Goal: Transaction & Acquisition: Book appointment/travel/reservation

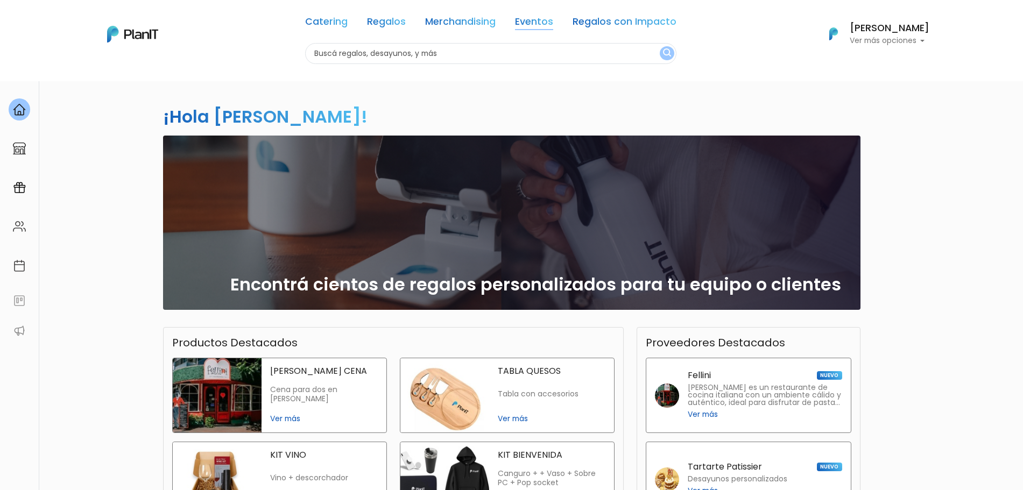
click at [537, 24] on link "Eventos" at bounding box center [534, 23] width 38 height 13
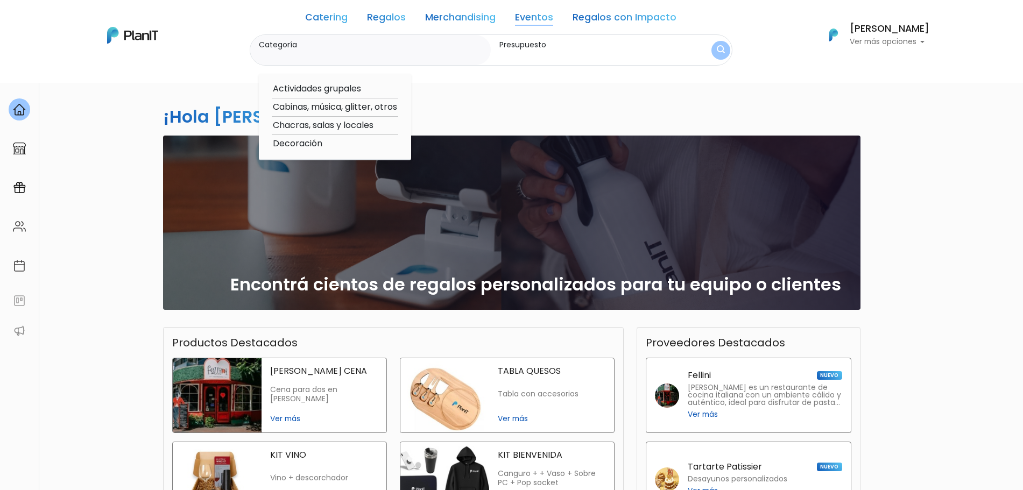
click at [325, 110] on option "Cabinas, música, glitter, otros" at bounding box center [335, 107] width 126 height 13
type input "Cabinas, música, glitter, otros"
type input "$0 - $1000"
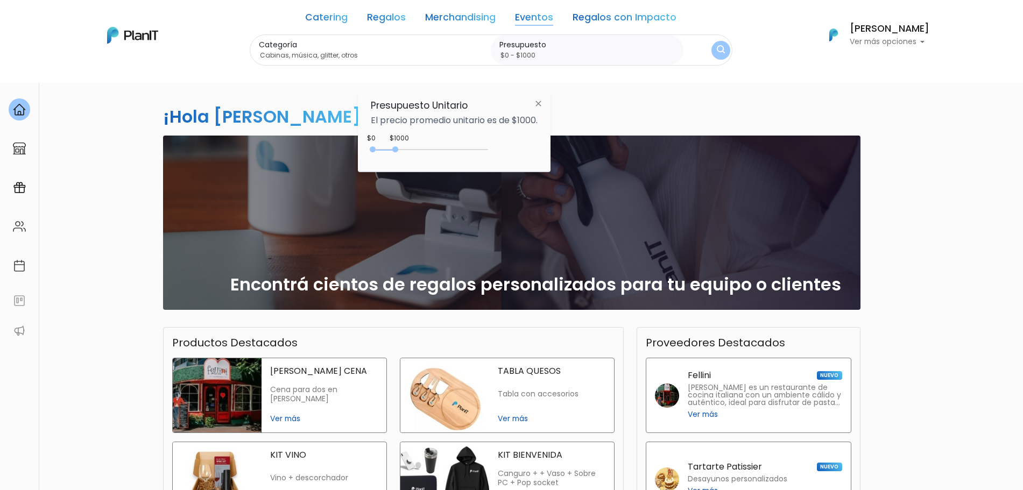
click at [451, 144] on div "$1000 $0 0 : 1000 0 1000 0,1000" at bounding box center [454, 152] width 167 height 22
click at [452, 146] on div "0 : 1000 0 1000" at bounding box center [431, 151] width 113 height 11
click at [727, 36] on form "Categoría Cabinas, música, glitter, otros Actividades grupales Cabinas, música,…" at bounding box center [491, 50] width 483 height 32
click at [724, 42] on button "submit" at bounding box center [720, 50] width 19 height 19
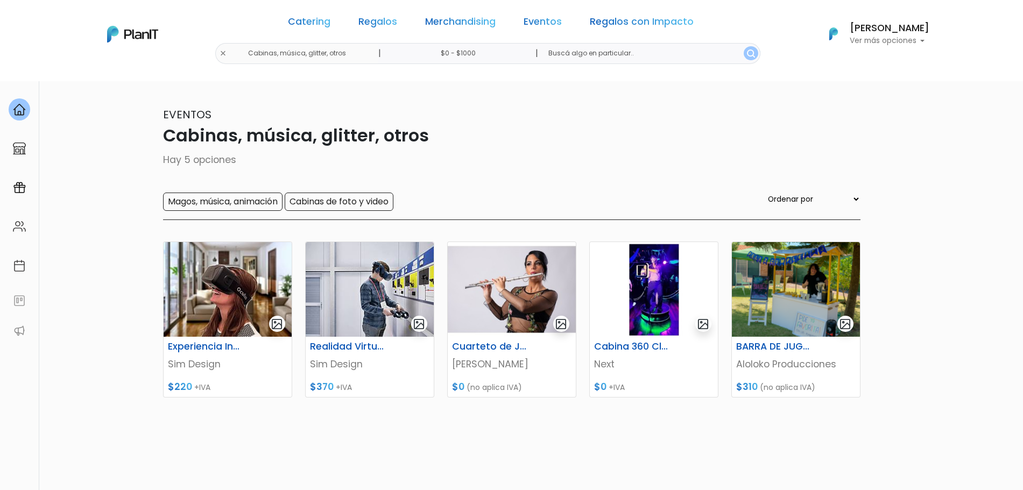
click at [257, 55] on div "Catering Regalos Merchandising Eventos Regalos con Impacto Cabinas, música, gli…" at bounding box center [511, 34] width 861 height 60
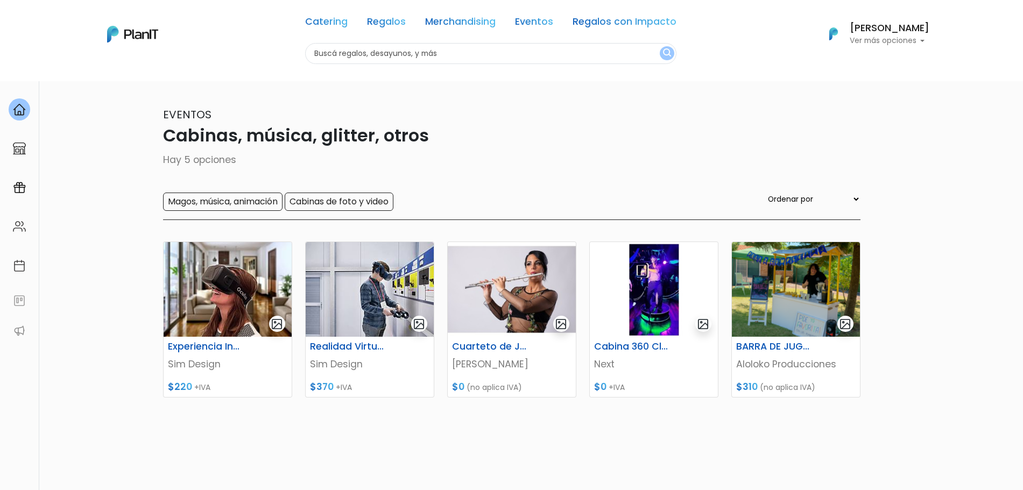
click at [376, 47] on input "text" at bounding box center [490, 53] width 371 height 21
type input "imanes"
click at [660, 46] on button "submit" at bounding box center [667, 53] width 15 height 14
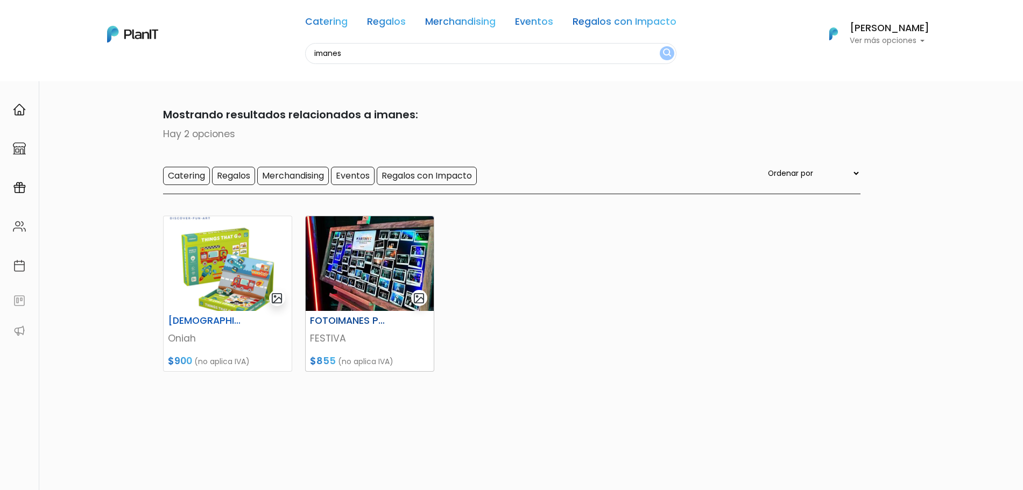
click at [377, 277] on img at bounding box center [370, 263] width 128 height 95
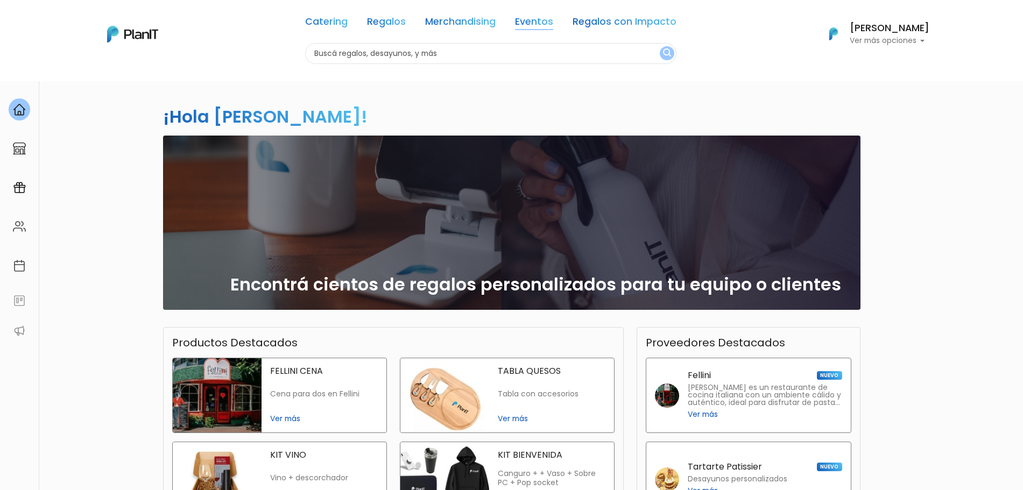
click at [541, 20] on link "Eventos" at bounding box center [534, 23] width 38 height 13
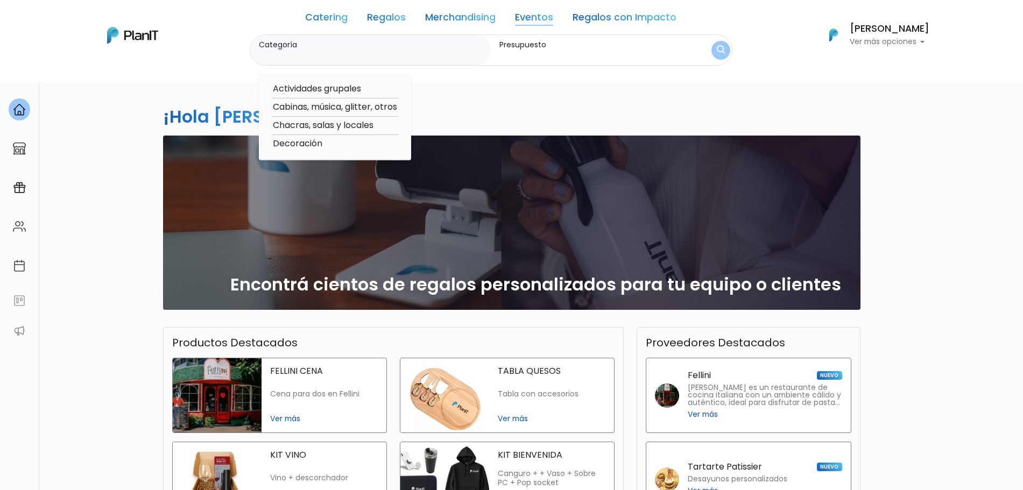
click at [325, 127] on option "Chacras, salas y locales" at bounding box center [335, 125] width 126 height 13
type input "Chacras, salas y locales"
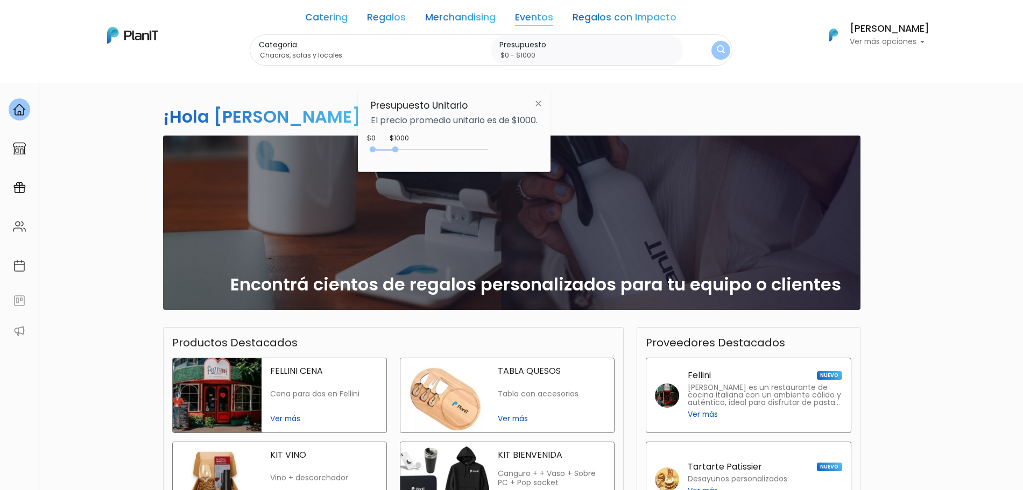
click at [440, 146] on div "0 : 1000 0 1000 0,1000" at bounding box center [431, 151] width 113 height 13
click at [443, 149] on div "0 : 1000 0 1000" at bounding box center [431, 151] width 113 height 11
drag, startPoint x: 443, startPoint y: 149, endPoint x: 533, endPoint y: 155, distance: 89.5
click at [533, 155] on div "$3750 $0 0 : 3750 0 3750 0,5000" at bounding box center [454, 152] width 167 height 22
type input "$0 - Más de $5000"
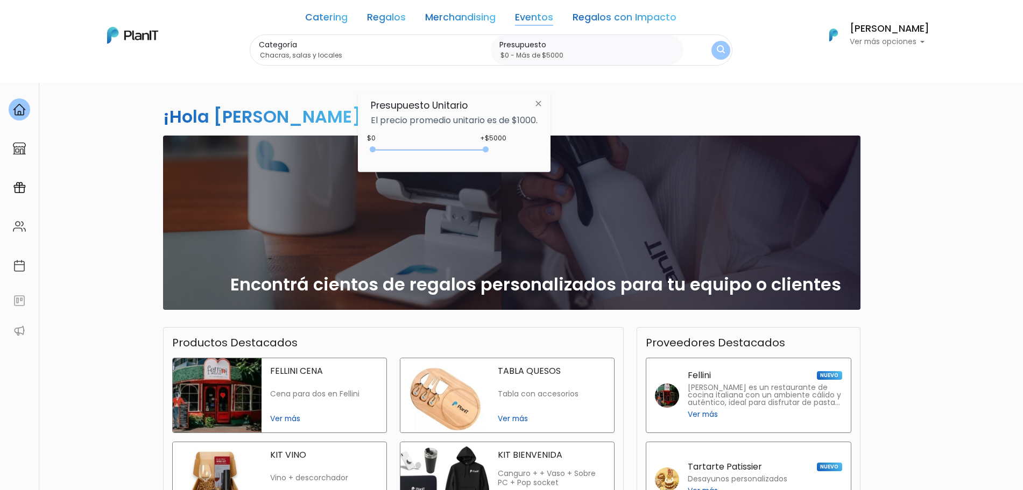
click at [711, 59] on div "Categoría Chacras, salas y locales Actividades grupales Cabinas, música, glitte…" at bounding box center [491, 50] width 483 height 32
click at [720, 53] on img "submit" at bounding box center [720, 50] width 8 height 10
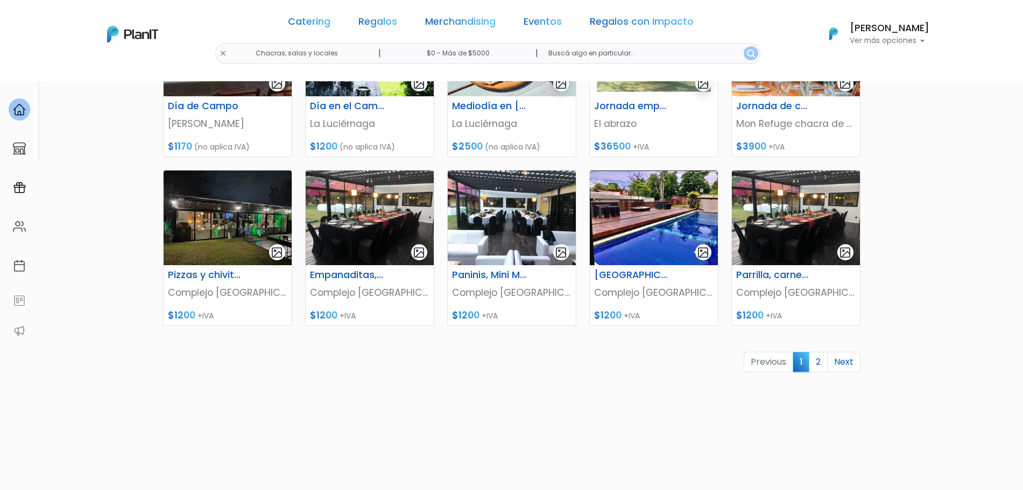
scroll to position [426, 0]
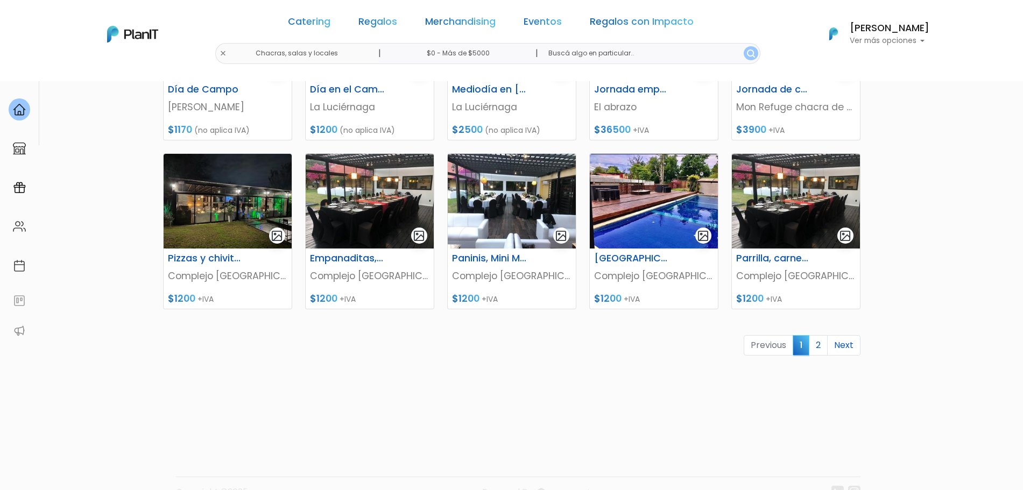
drag, startPoint x: 813, startPoint y: 1035, endPoint x: 817, endPoint y: 1029, distance: 7.5
click at [821, 346] on link "2" at bounding box center [818, 345] width 19 height 20
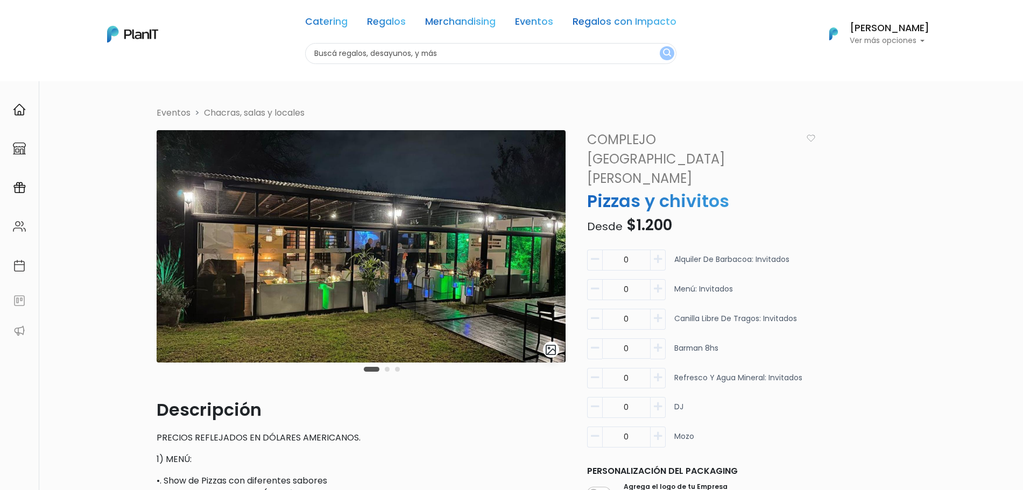
click at [383, 371] on div "Carousel Pagination" at bounding box center [381, 369] width 41 height 13
click at [385, 371] on button "Carousel Page 2" at bounding box center [387, 369] width 5 height 5
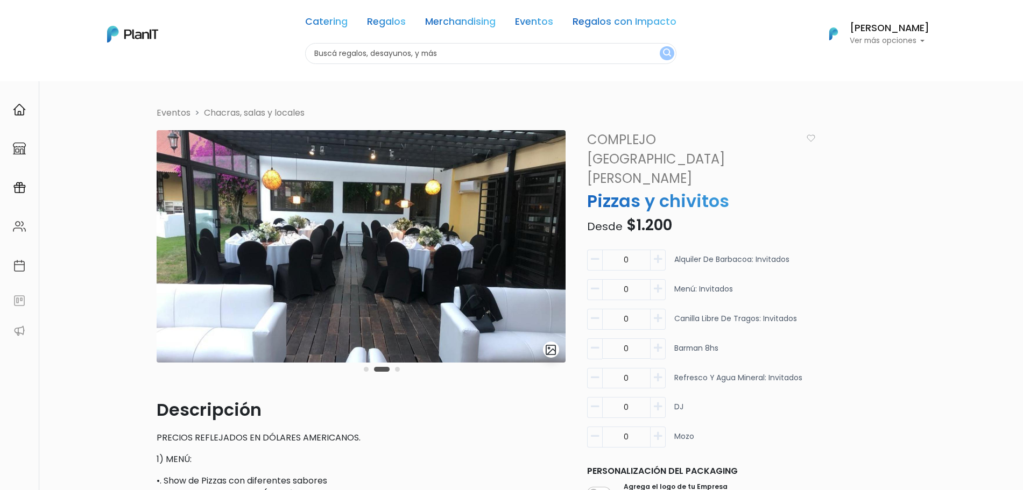
click at [398, 370] on button "Carousel Page 3" at bounding box center [397, 369] width 5 height 5
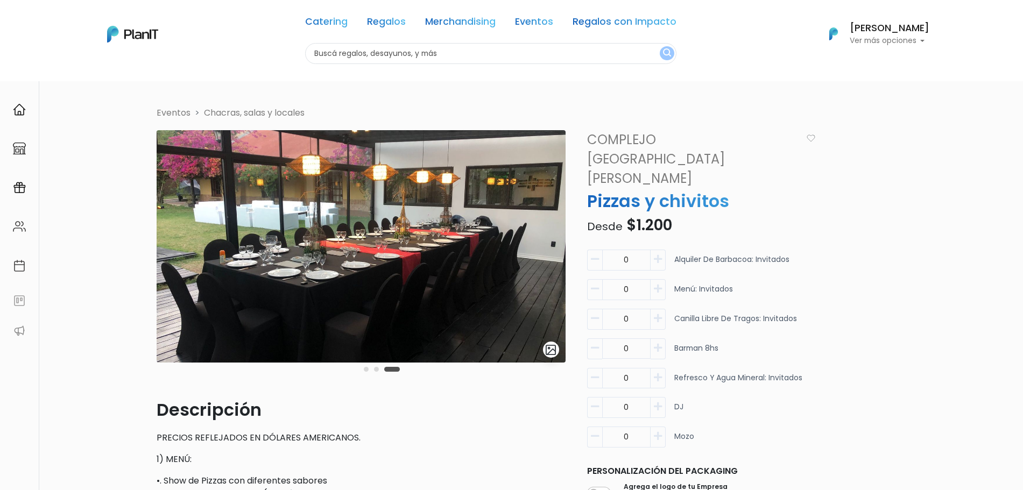
click at [377, 371] on button "Carousel Page 2" at bounding box center [376, 369] width 5 height 5
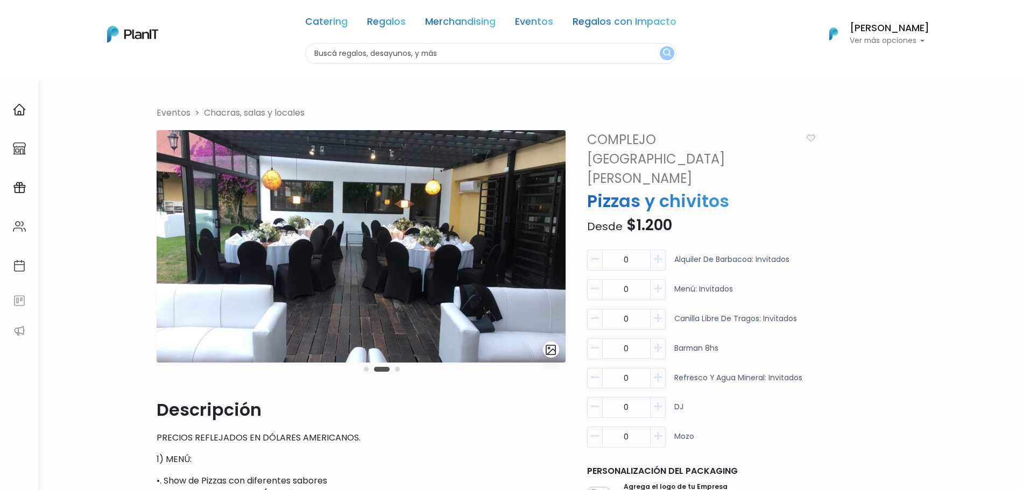
click at [353, 370] on div "slide 3 of 3" at bounding box center [361, 263] width 409 height 267
click at [369, 370] on div "Carousel Pagination" at bounding box center [381, 369] width 41 height 13
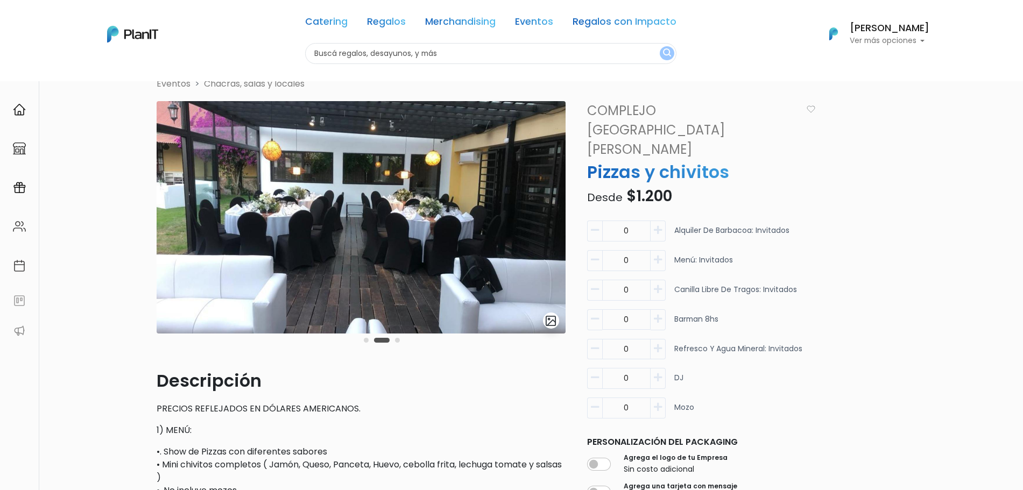
scroll to position [2, 0]
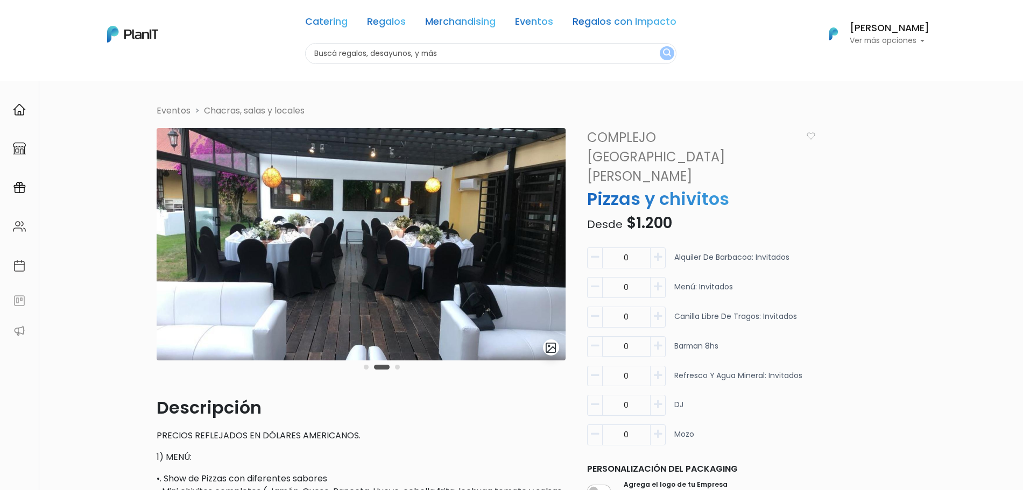
click at [658, 252] on icon "button" at bounding box center [658, 257] width 8 height 10
type input "1"
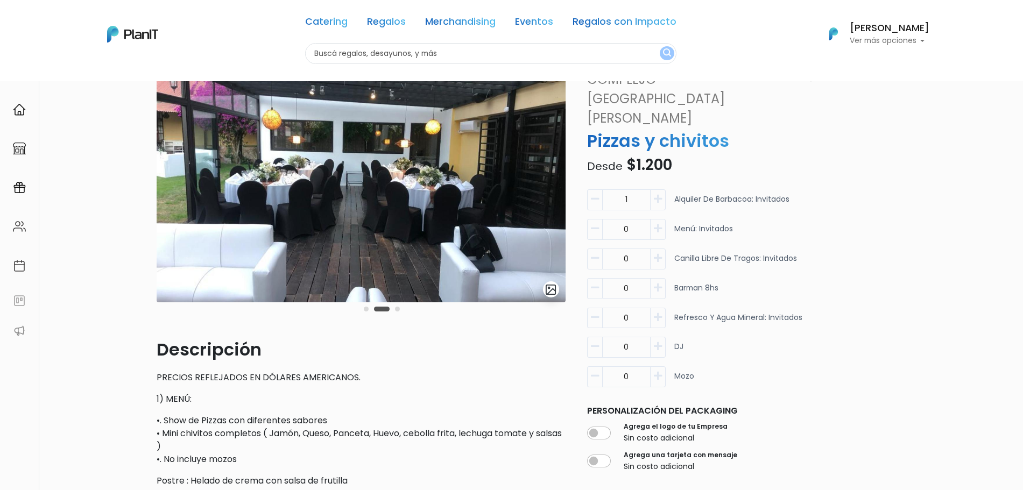
scroll to position [88, 0]
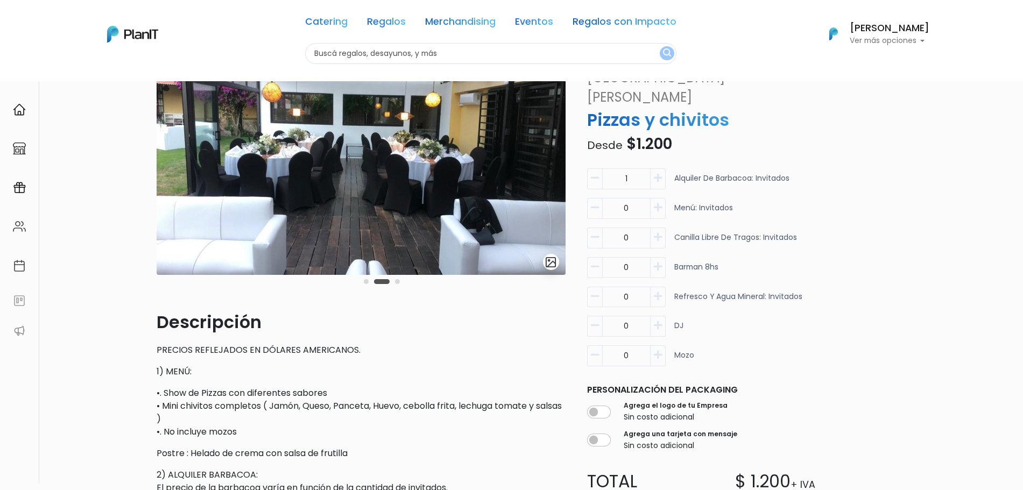
click at [651, 198] on button "button" at bounding box center [657, 208] width 15 height 21
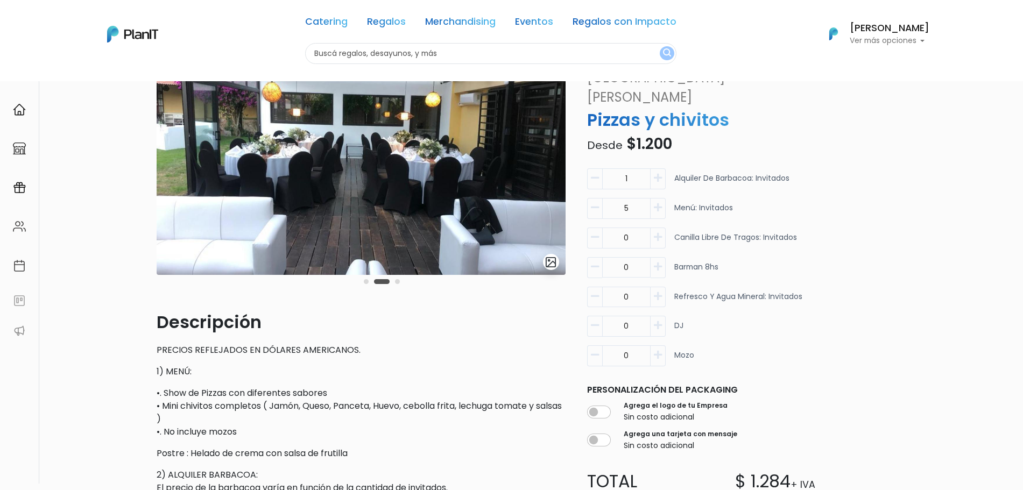
click at [651, 198] on button "button" at bounding box center [657, 208] width 15 height 21
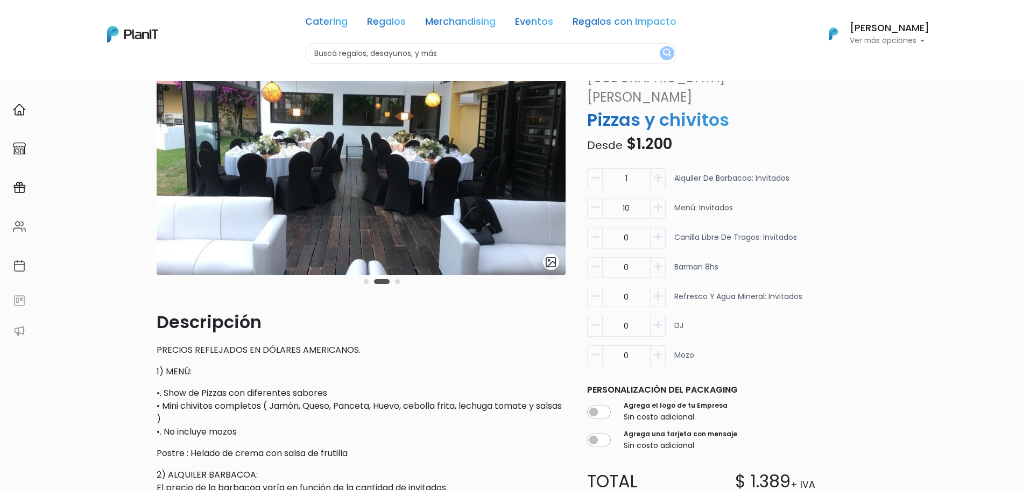
click at [651, 198] on button "button" at bounding box center [657, 208] width 15 height 21
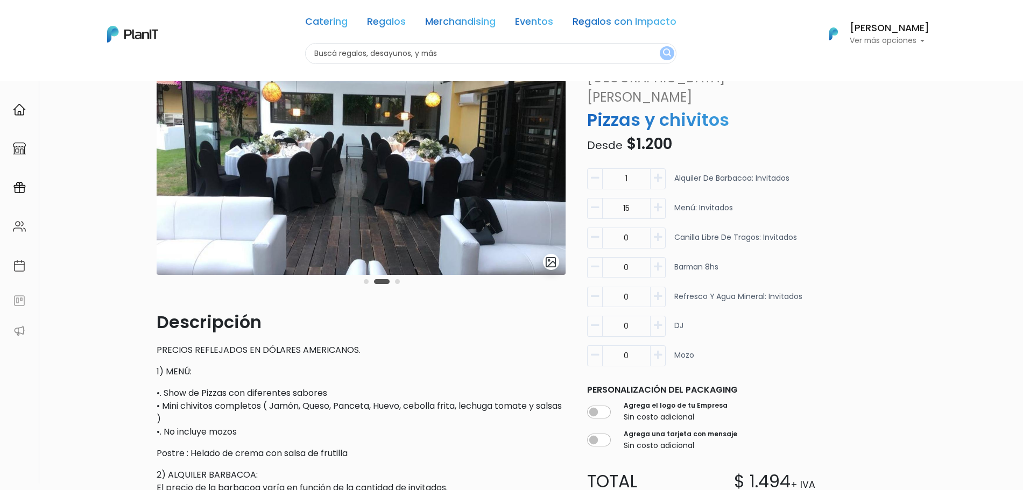
click at [651, 198] on button "button" at bounding box center [657, 208] width 15 height 21
type input "16"
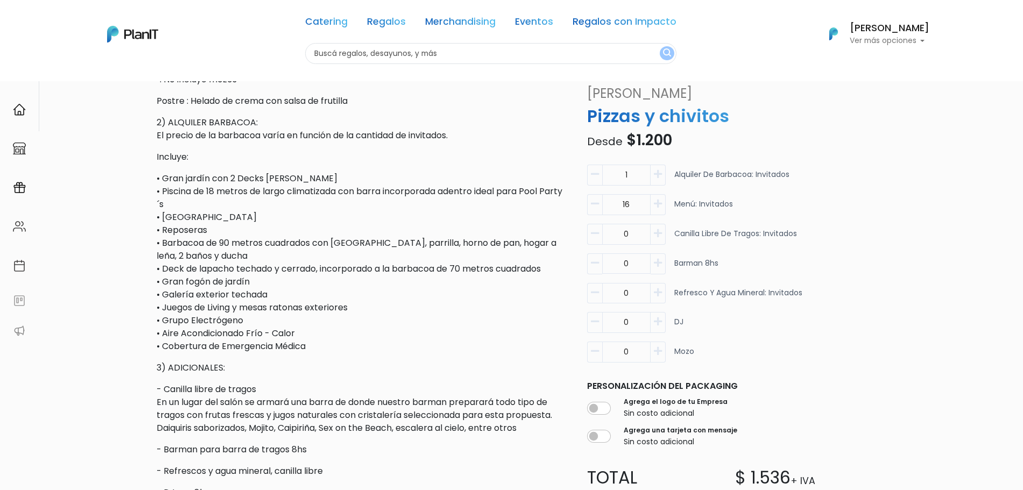
scroll to position [0, 0]
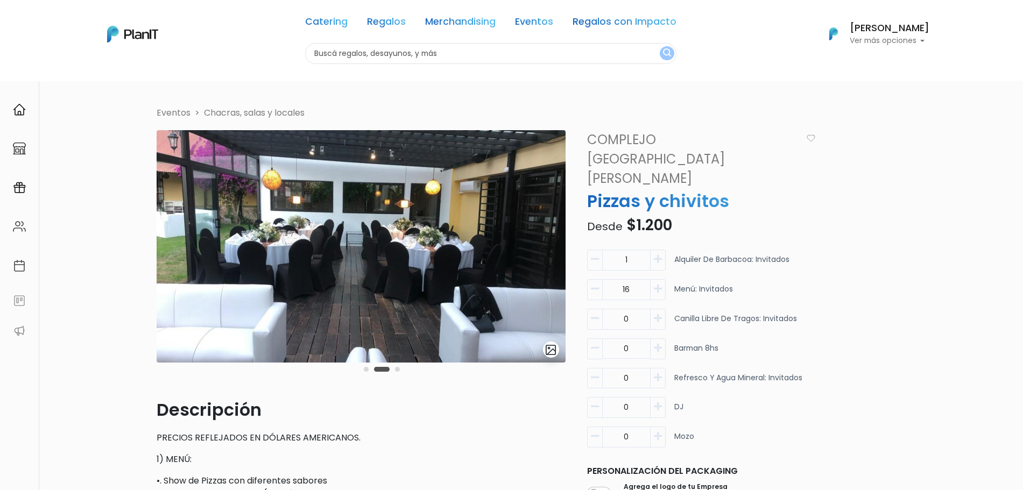
click at [402, 372] on div "slide 3 of 3" at bounding box center [361, 263] width 409 height 267
click at [398, 369] on button "Carousel Page 3" at bounding box center [397, 369] width 5 height 5
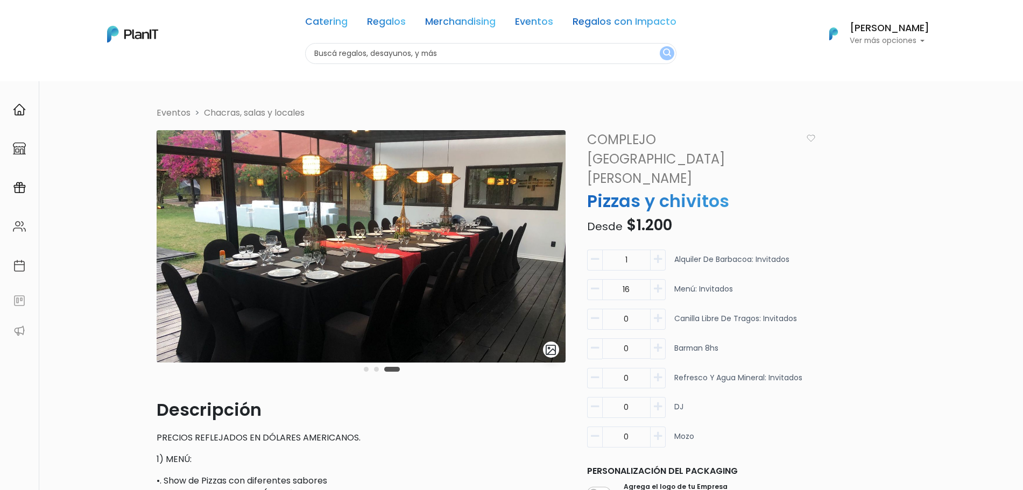
click at [373, 370] on div "Carousel Pagination" at bounding box center [381, 369] width 41 height 13
click at [360, 368] on div "slide 4 of 3" at bounding box center [361, 263] width 409 height 267
click at [361, 368] on div "Carousel Pagination" at bounding box center [381, 369] width 41 height 13
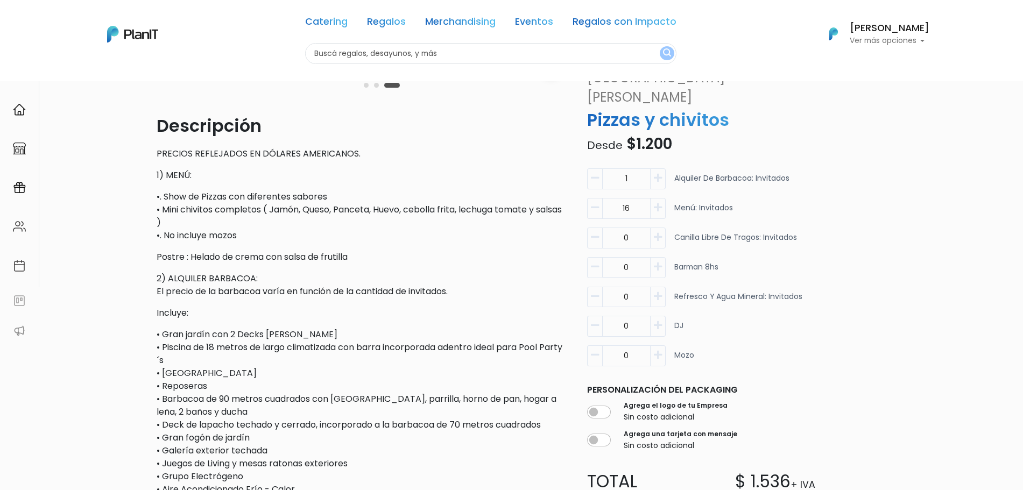
scroll to position [274, 0]
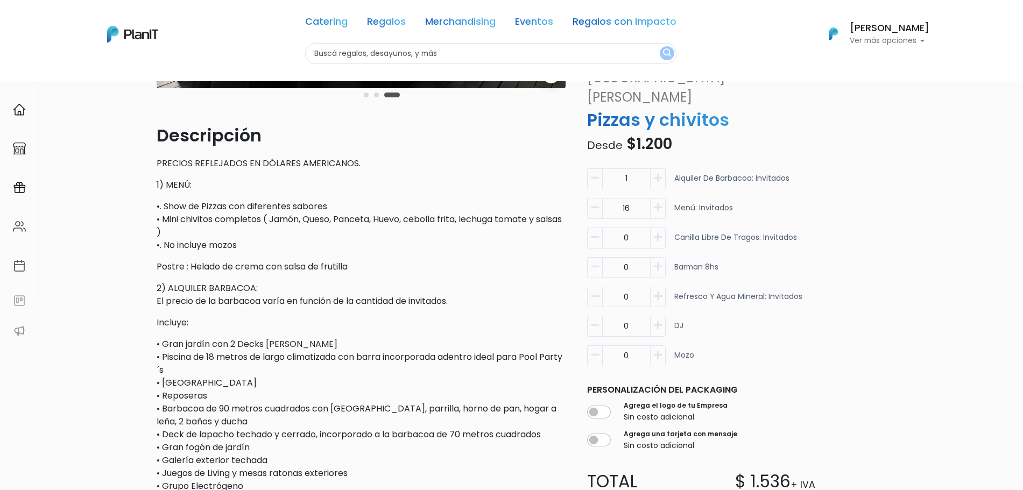
click at [660, 321] on icon "button" at bounding box center [658, 326] width 8 height 10
type input "1"
click at [657, 350] on icon "button" at bounding box center [658, 355] width 8 height 10
type input "1"
click at [662, 287] on button "button" at bounding box center [657, 297] width 15 height 21
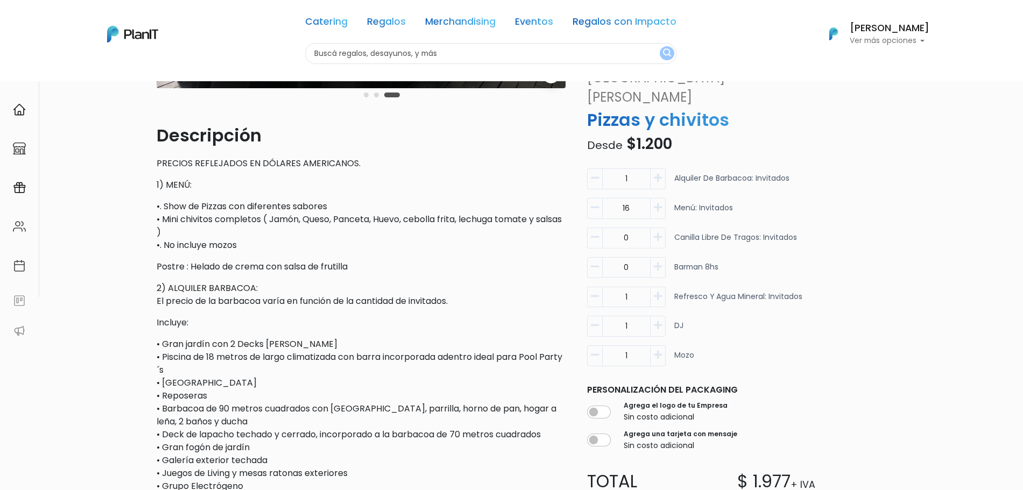
click at [662, 287] on button "button" at bounding box center [657, 297] width 15 height 21
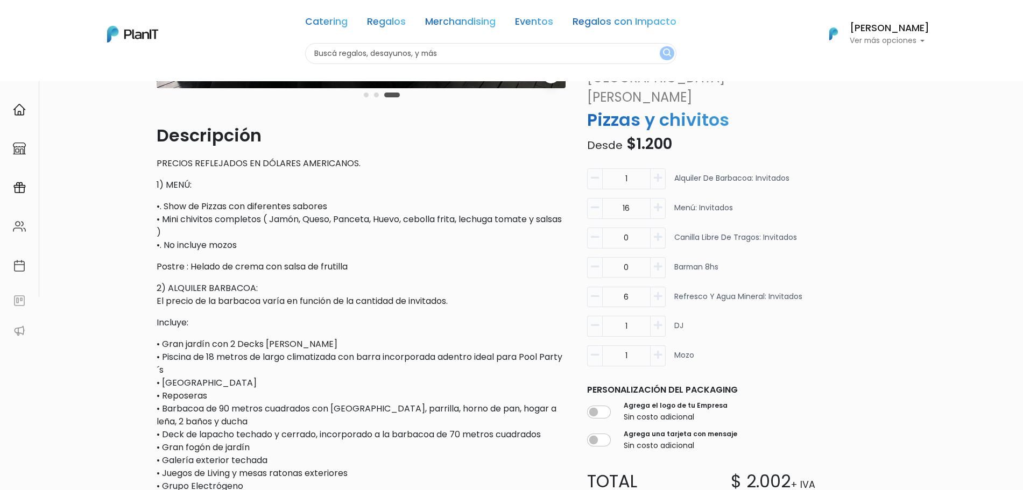
click at [662, 287] on button "button" at bounding box center [657, 297] width 15 height 21
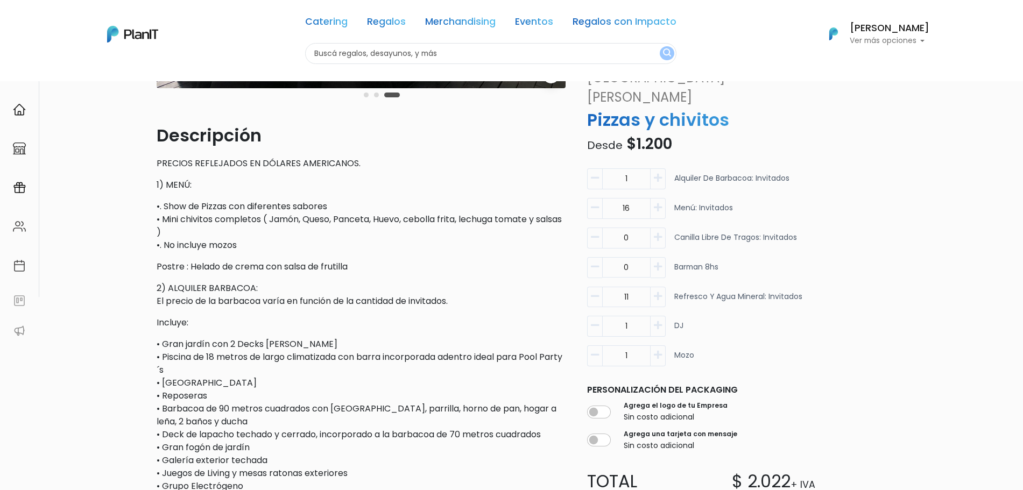
click at [662, 287] on button "button" at bounding box center [657, 297] width 15 height 21
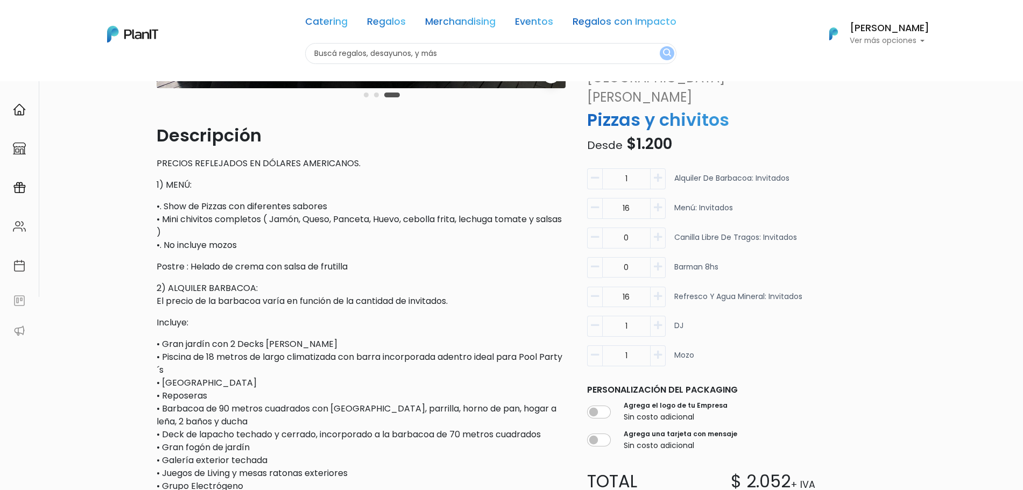
click at [662, 287] on button "button" at bounding box center [657, 297] width 15 height 21
type input "20"
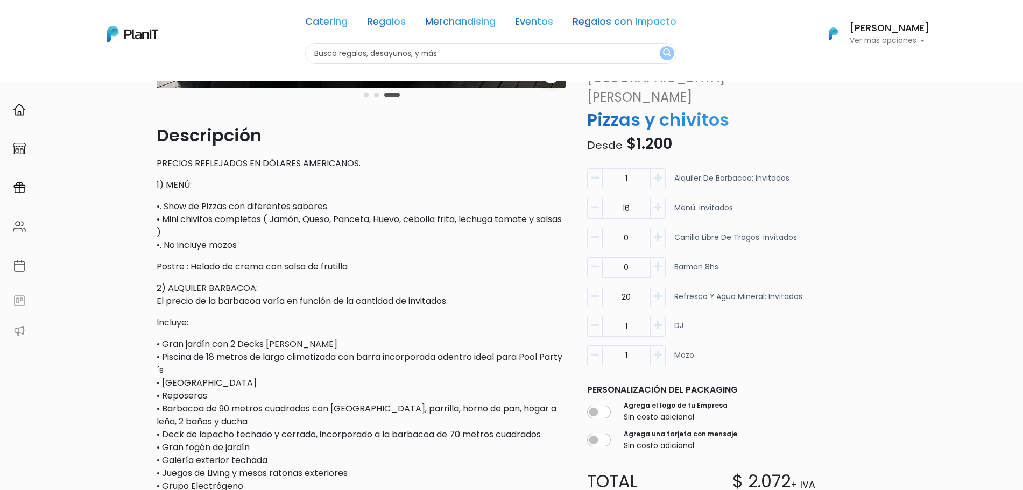
click at [661, 262] on icon "button" at bounding box center [658, 267] width 8 height 10
type input "1"
click at [657, 232] on icon "button" at bounding box center [658, 237] width 8 height 10
click at [652, 228] on button "button" at bounding box center [657, 238] width 15 height 21
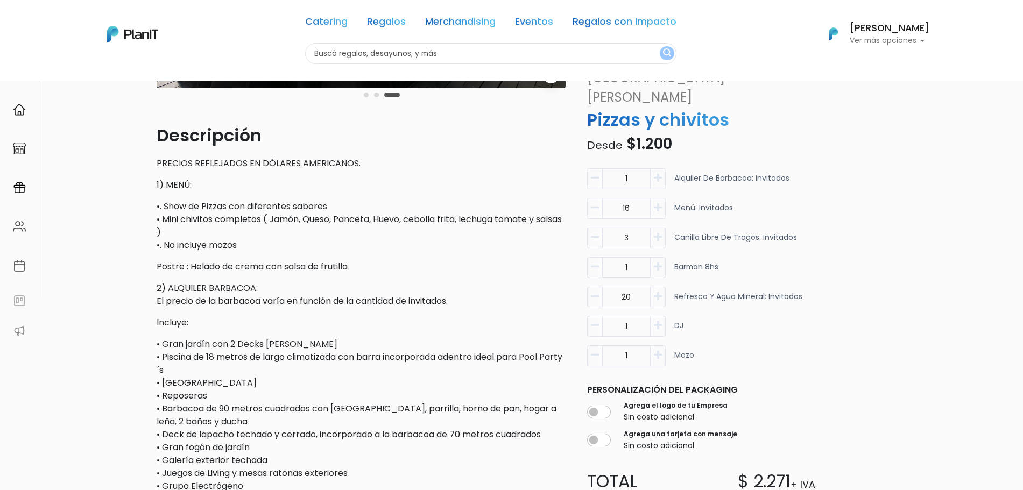
click at [652, 228] on button "button" at bounding box center [657, 238] width 15 height 21
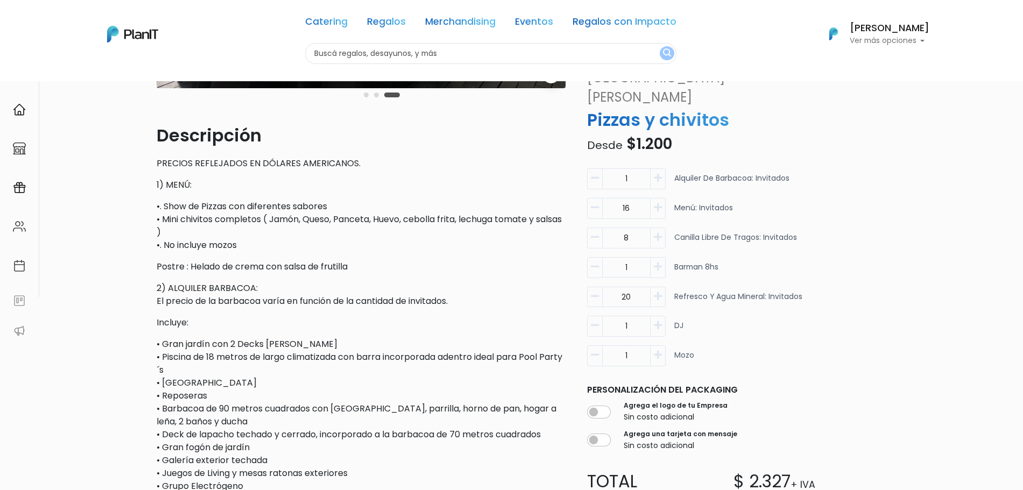
click at [652, 228] on button "button" at bounding box center [657, 238] width 15 height 21
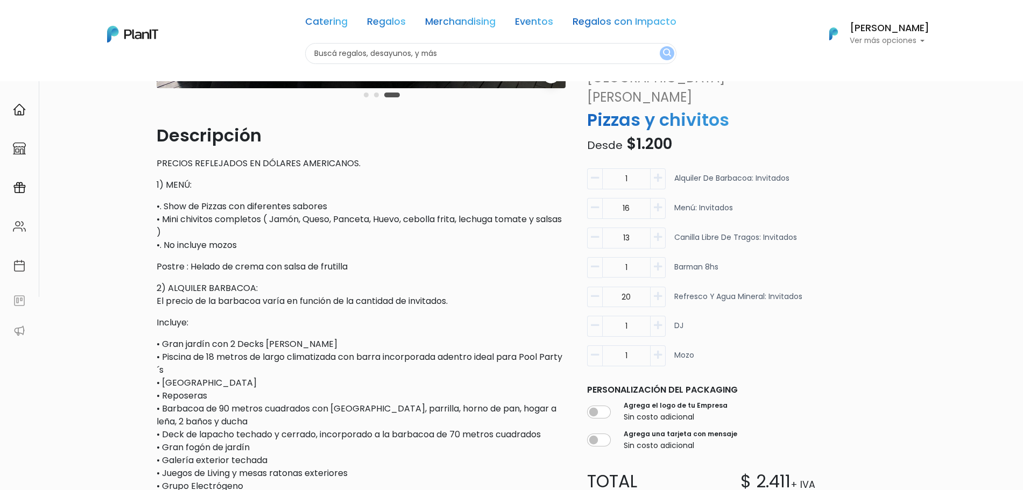
click at [652, 228] on button "button" at bounding box center [657, 238] width 15 height 21
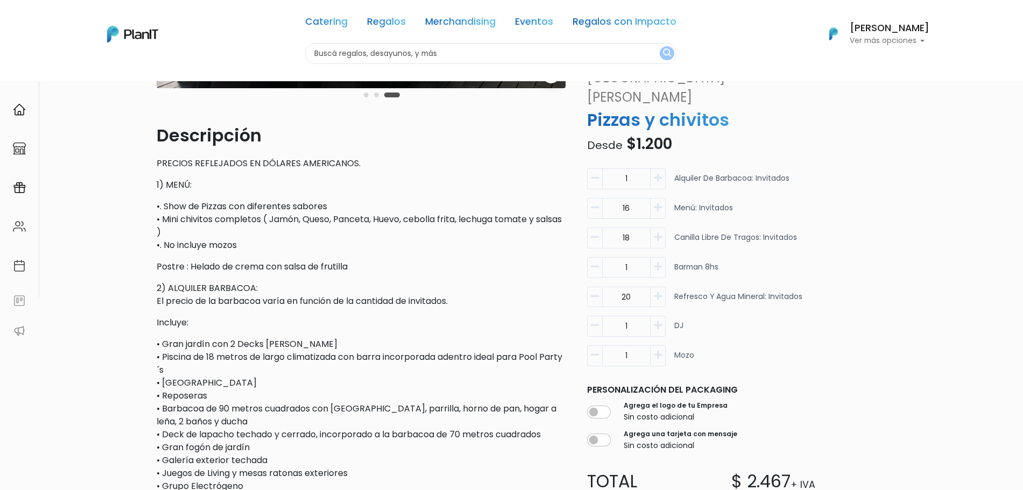
click at [652, 228] on button "button" at bounding box center [657, 238] width 15 height 21
type input "20"
click at [657, 203] on icon "button" at bounding box center [658, 208] width 8 height 10
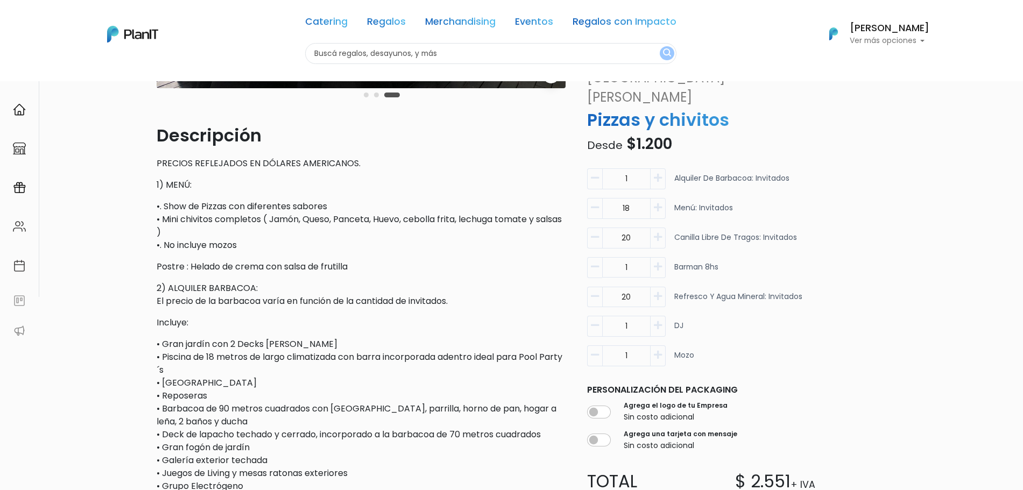
click at [657, 203] on icon "button" at bounding box center [658, 208] width 8 height 10
type input "20"
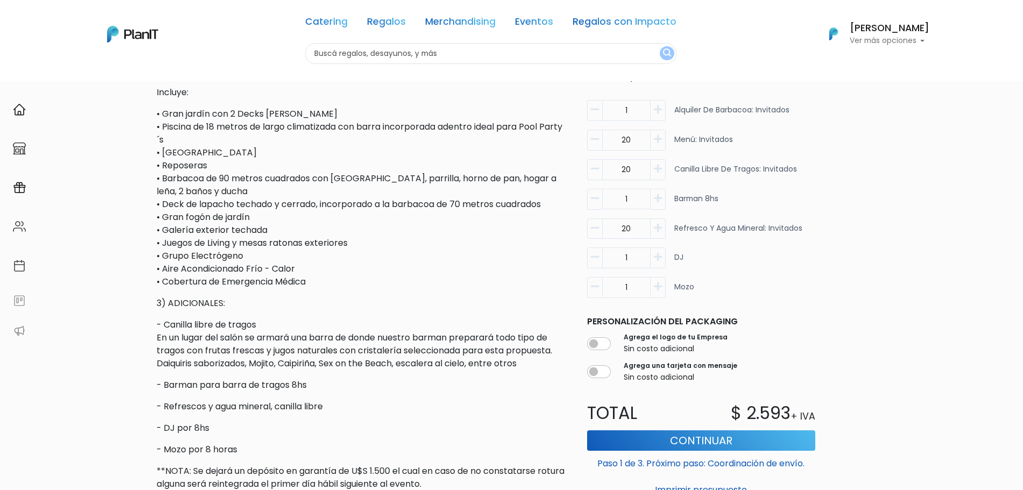
scroll to position [514, 0]
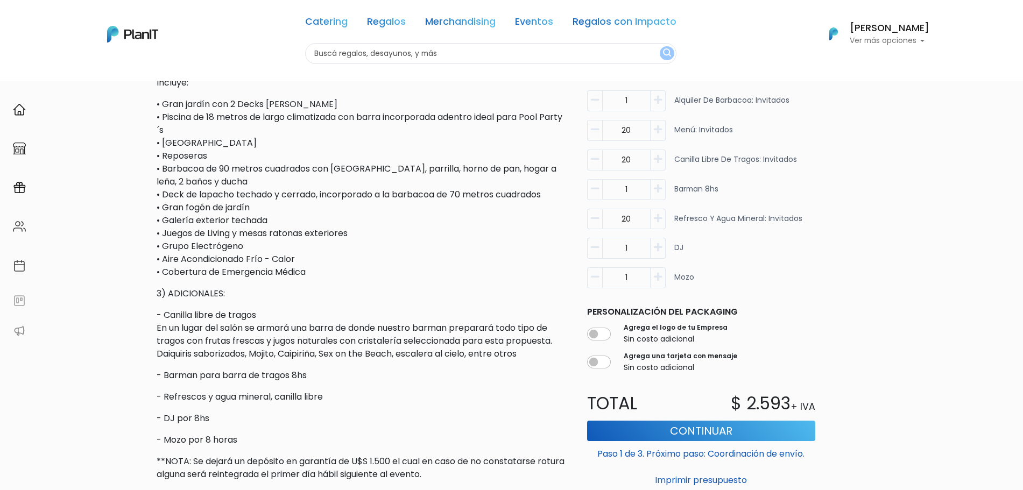
click at [195, 348] on p "- Canilla libre de tragos En un lugar del salón se armará una barra de donde nu…" at bounding box center [361, 335] width 409 height 52
click at [185, 372] on p "- Barman para barra de tragos 8hs" at bounding box center [361, 375] width 409 height 13
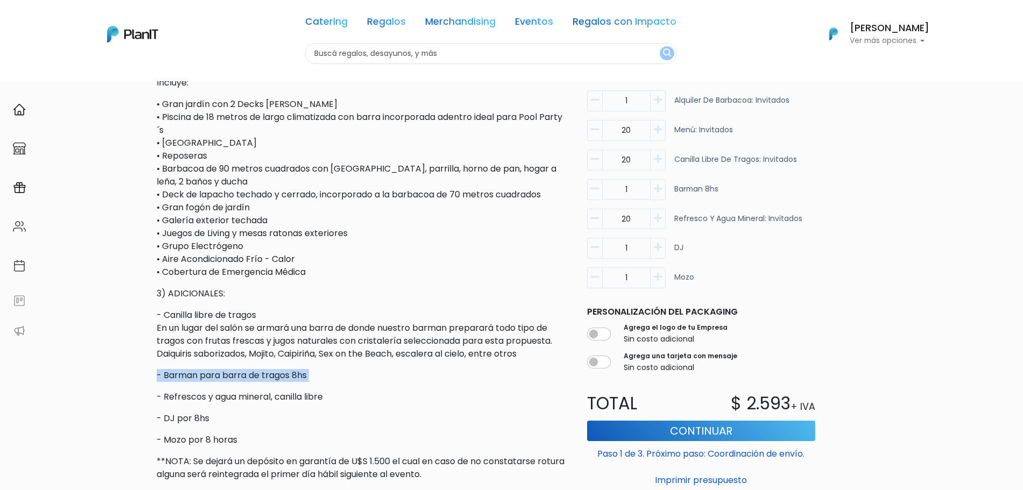
click at [185, 372] on p "- Barman para barra de tragos 8hs" at bounding box center [361, 375] width 409 height 13
click at [274, 452] on div "Descripción PRECIOS REFLEJADOS EN DÓLARES AMERICANOS. 1) MENÚ: •. Show de Pizza…" at bounding box center [361, 182] width 409 height 598
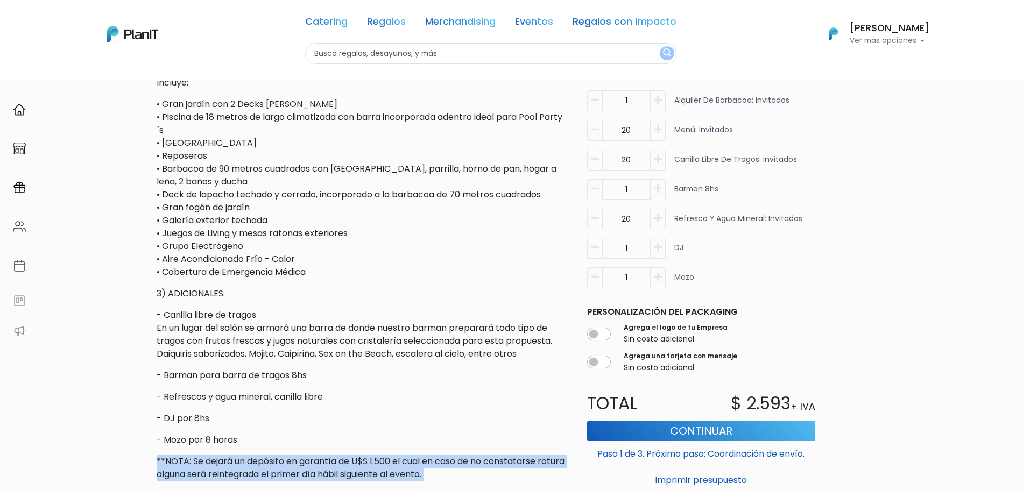
click at [274, 452] on div "Descripción PRECIOS REFLEJADOS EN DÓLARES AMERICANOS. 1) MENÚ: •. Show de Pizza…" at bounding box center [361, 182] width 409 height 598
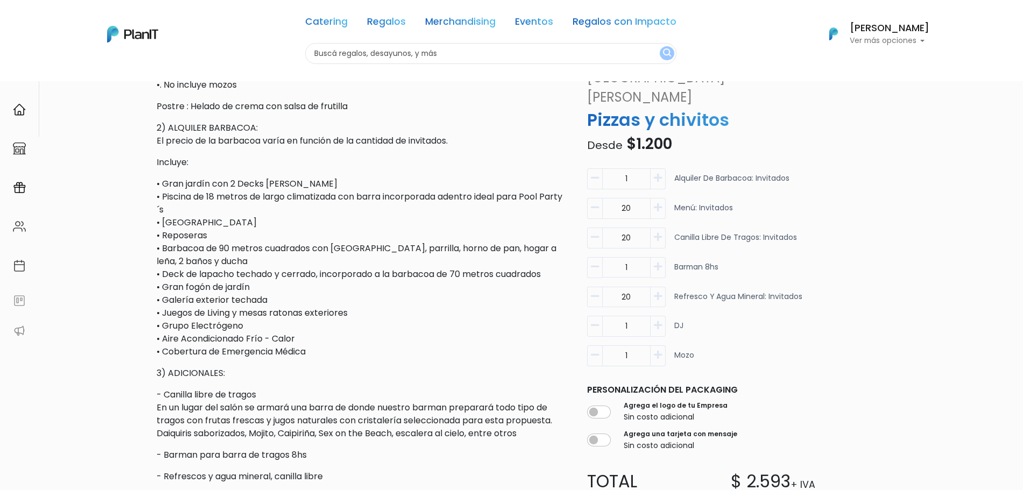
scroll to position [434, 0]
click at [277, 297] on p "• Gran jardín con 2 Decks de madera • Piscina de 18 metros de largo climatizada…" at bounding box center [361, 269] width 409 height 181
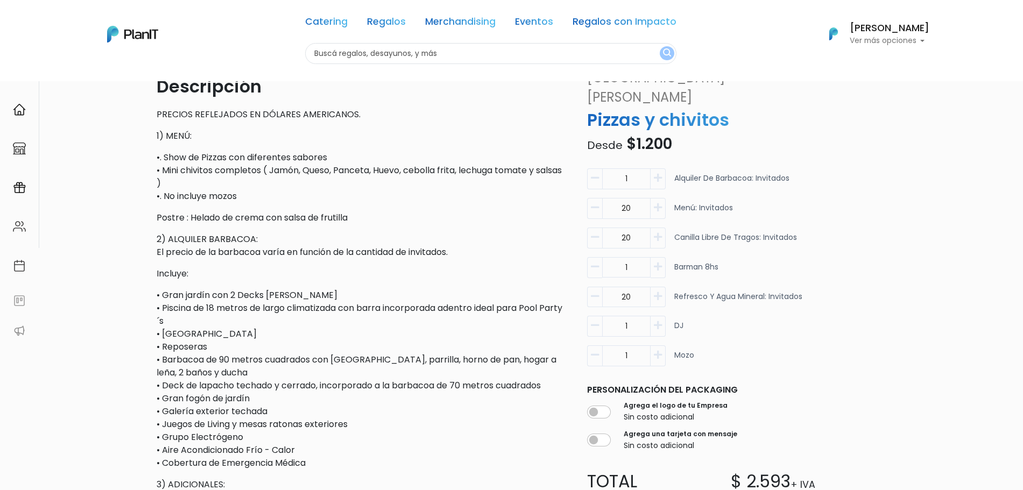
scroll to position [326, 0]
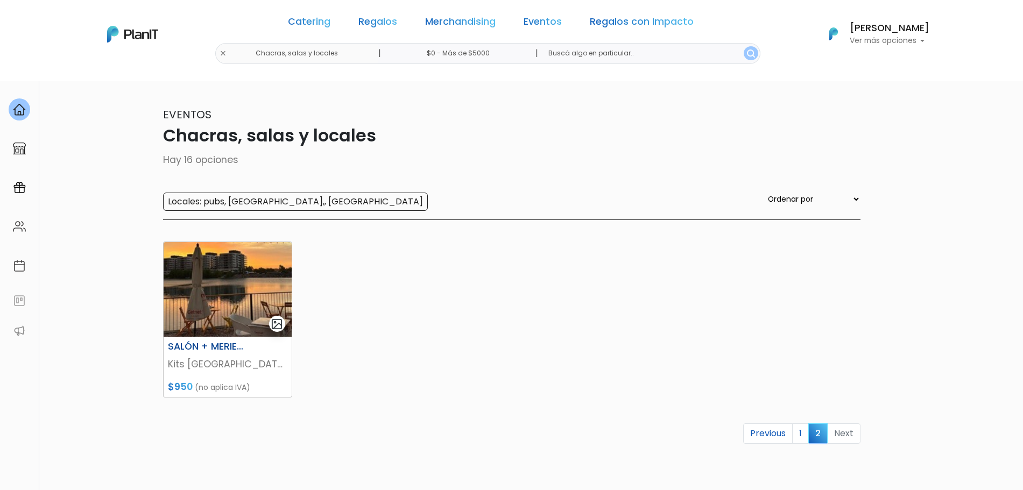
click at [240, 296] on img at bounding box center [228, 289] width 128 height 95
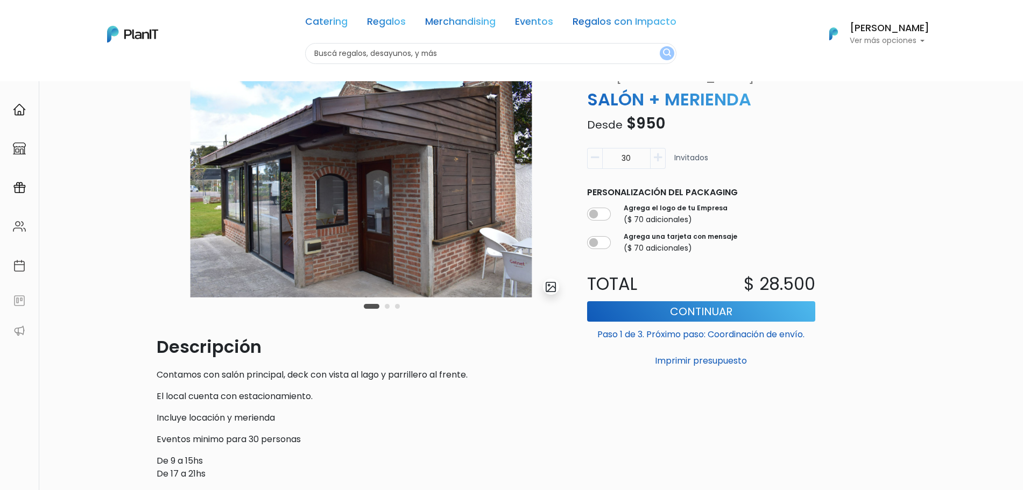
scroll to position [51, 0]
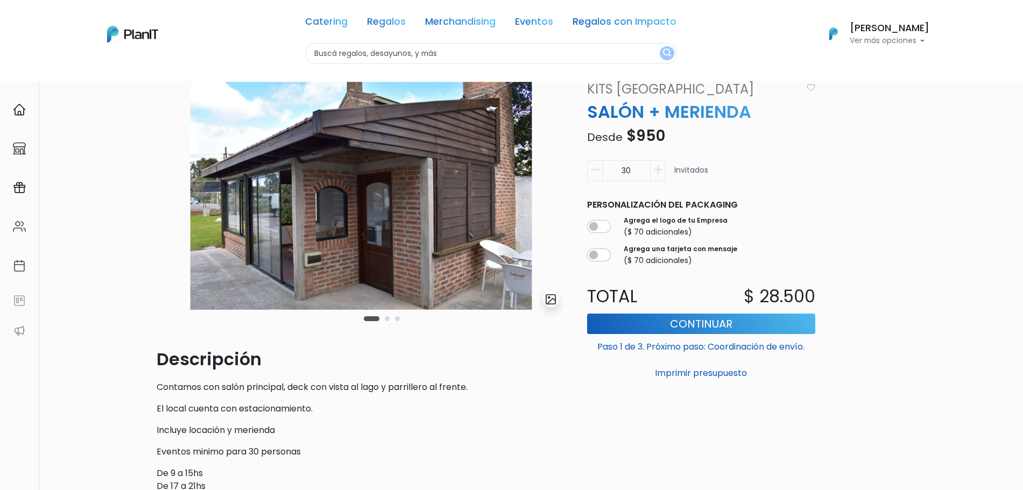
drag, startPoint x: 1032, startPoint y: 122, endPoint x: 1019, endPoint y: 157, distance: 37.3
click at [1019, 157] on html "Catering Regalos Merchandising Eventos Regalos con Impacto Catering Regalos Mer…" at bounding box center [511, 194] width 1023 height 490
click at [386, 318] on button "Carousel Page 2" at bounding box center [387, 318] width 5 height 5
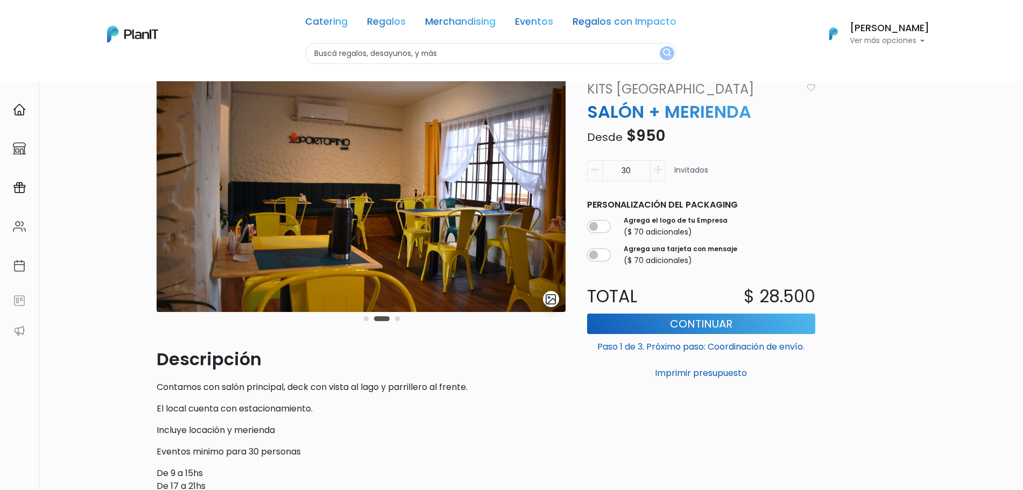
click at [399, 318] on button "Carousel Page 3" at bounding box center [397, 318] width 5 height 5
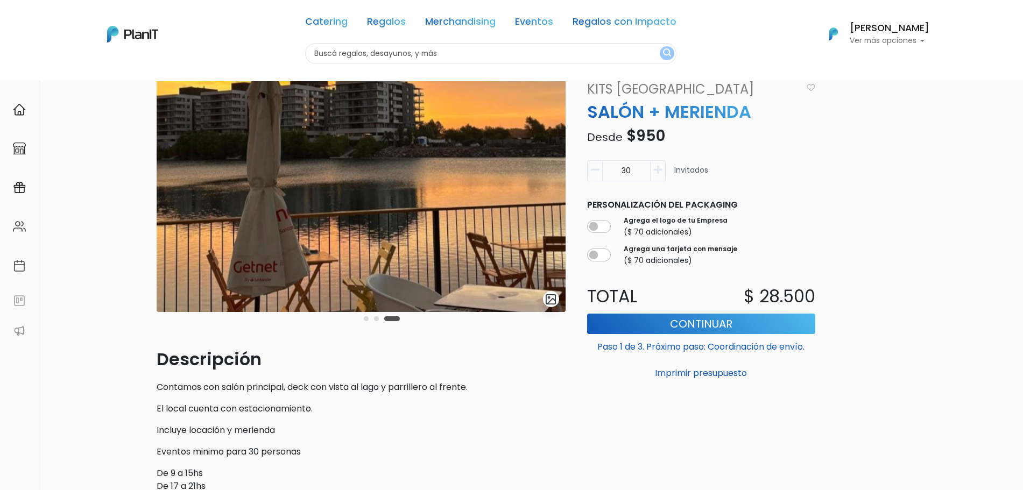
click at [387, 318] on button "Carousel Page 3 (Current Slide)" at bounding box center [392, 318] width 16 height 5
click at [377, 320] on button "Carousel Page 2" at bounding box center [376, 318] width 5 height 5
